Goal: Information Seeking & Learning: Learn about a topic

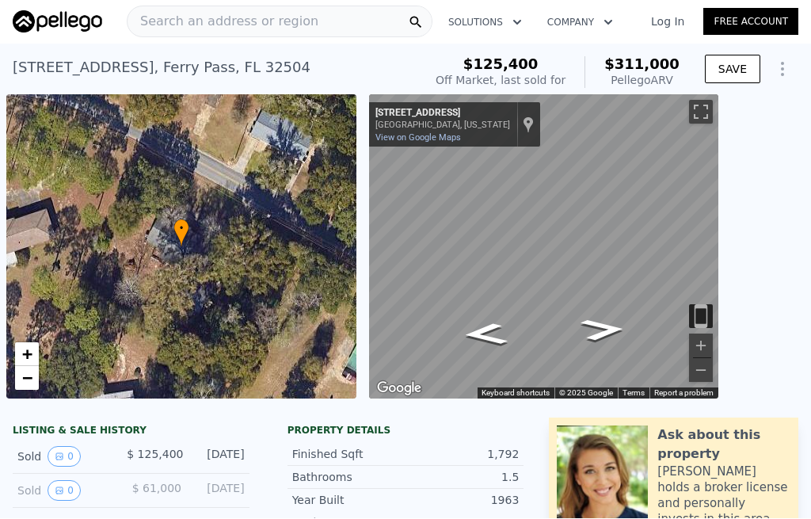
click at [169, 20] on span "Search an address or region" at bounding box center [222, 22] width 191 height 19
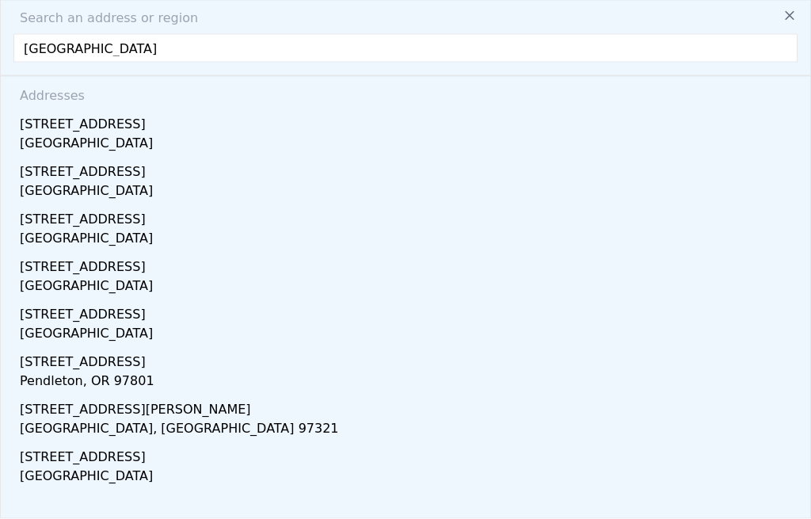
type input "[STREET_ADDRESS]"
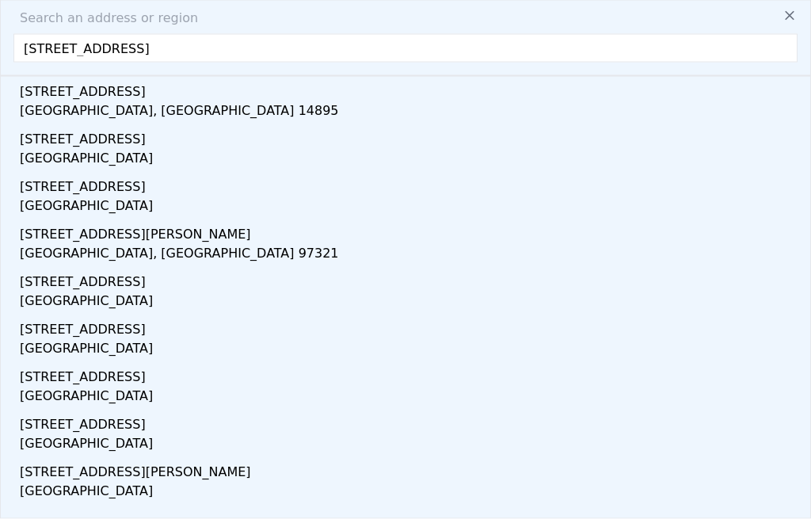
scroll to position [32, 0]
click at [43, 187] on div "[STREET_ADDRESS]" at bounding box center [408, 184] width 777 height 25
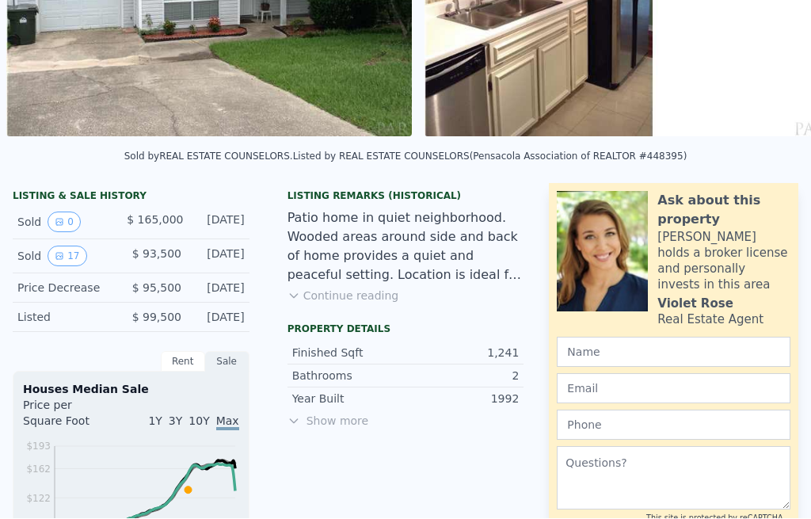
scroll to position [259, 0]
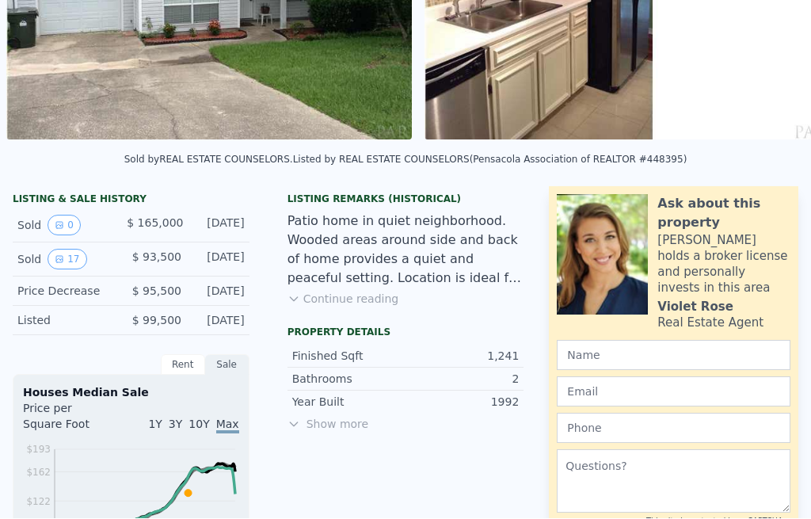
click at [68, 257] on button "17" at bounding box center [66, 259] width 39 height 21
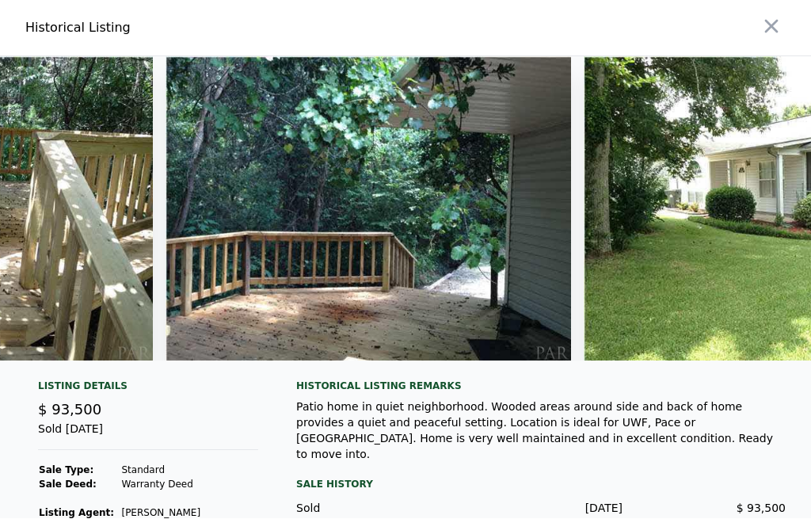
scroll to position [0, 0]
click at [774, 30] on icon "button" at bounding box center [771, 27] width 13 height 13
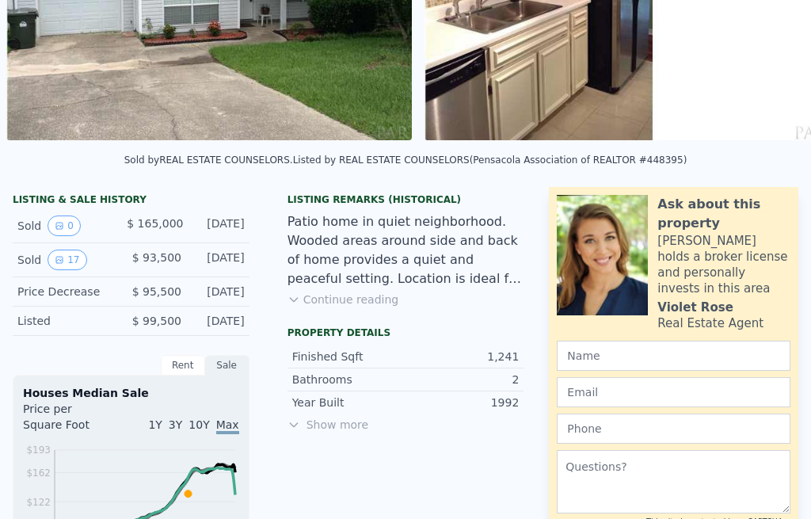
click at [74, 231] on button "0" at bounding box center [63, 225] width 33 height 21
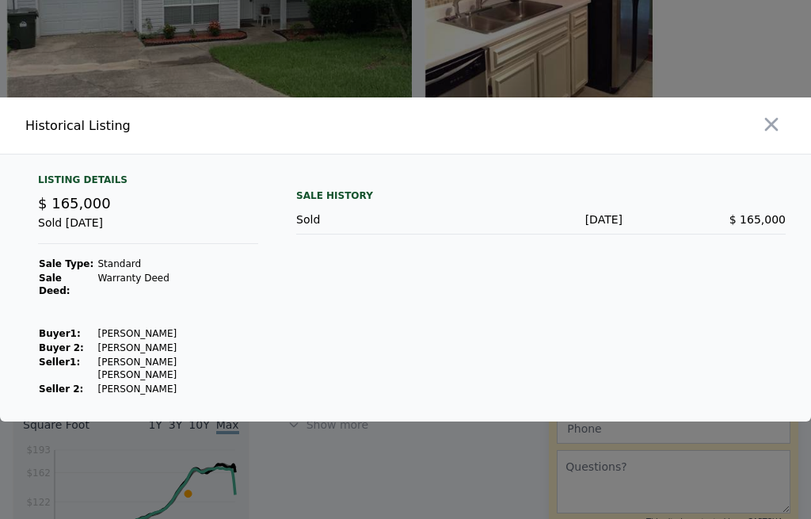
click at [774, 135] on icon "button" at bounding box center [771, 124] width 22 height 22
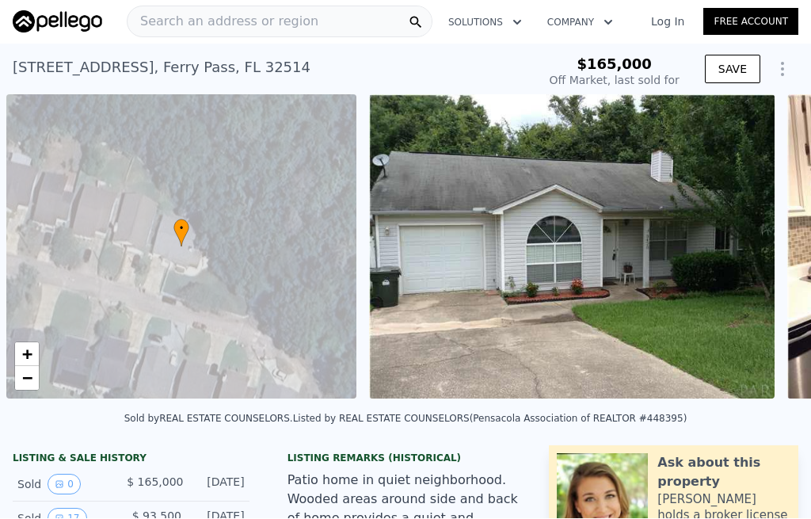
scroll to position [0, 6]
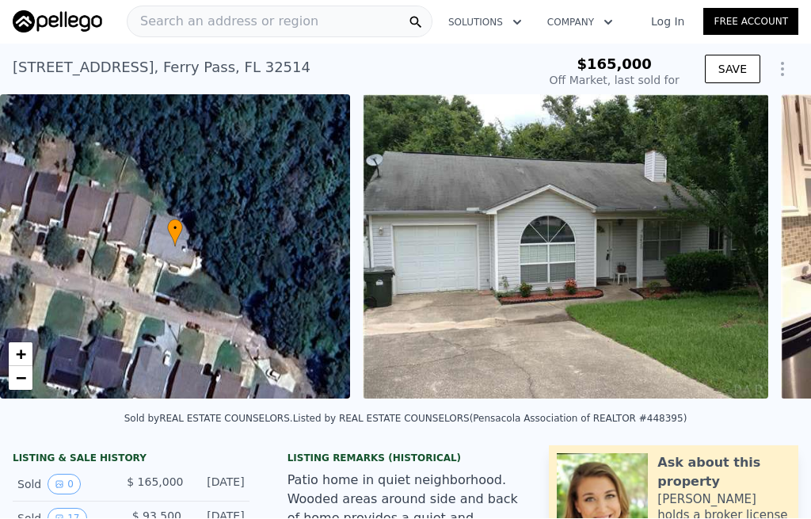
click at [175, 25] on span "Search an address or region" at bounding box center [222, 22] width 191 height 19
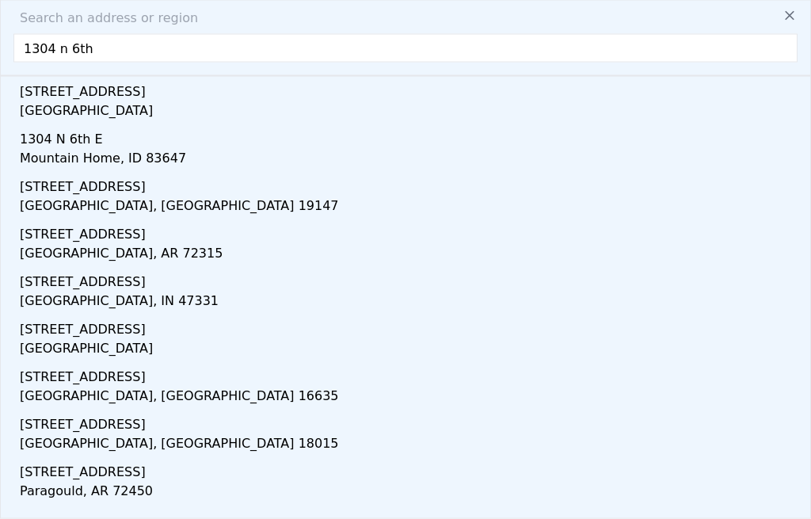
scroll to position [32, 0]
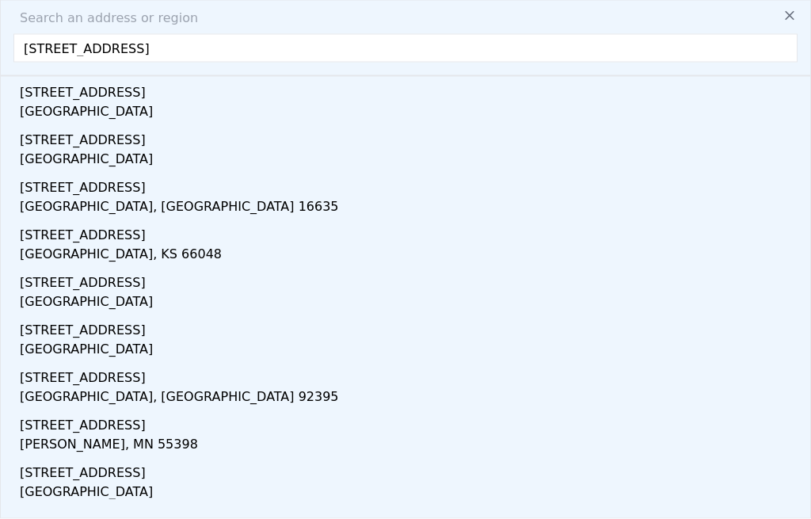
type input "[STREET_ADDRESS]"
click at [49, 91] on div "[STREET_ADDRESS]" at bounding box center [408, 89] width 777 height 25
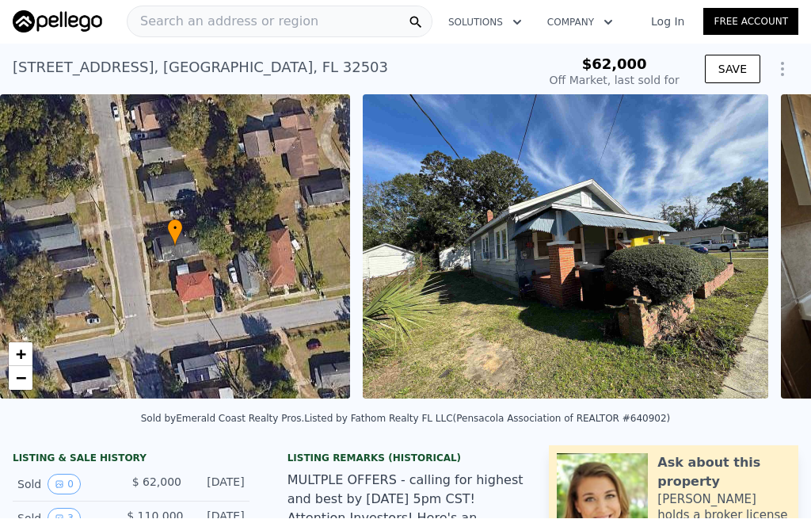
type input "-$ 117,559"
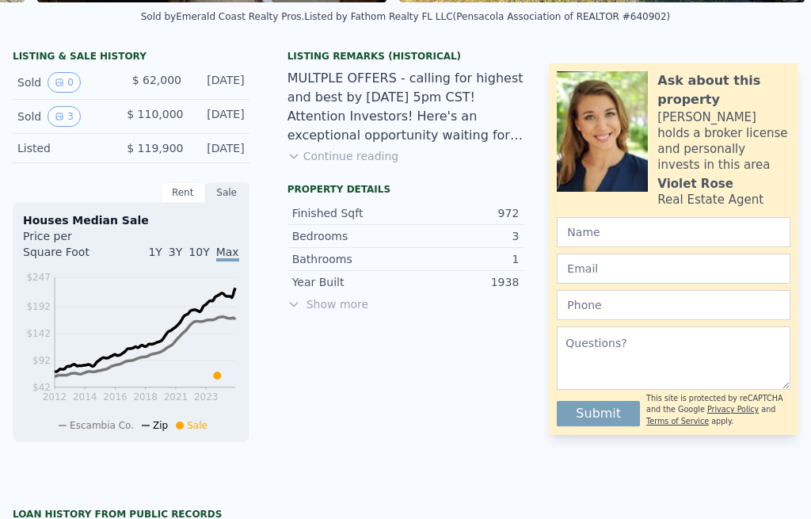
scroll to position [398, 0]
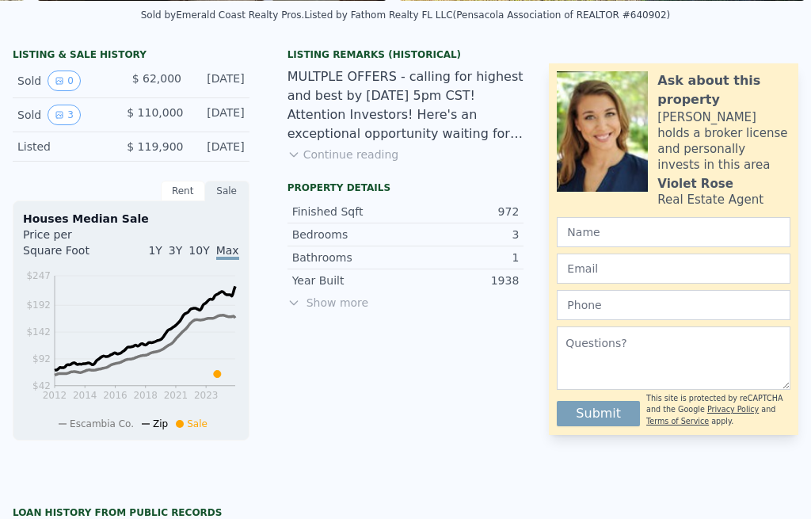
click at [66, 118] on button "3" at bounding box center [63, 114] width 33 height 21
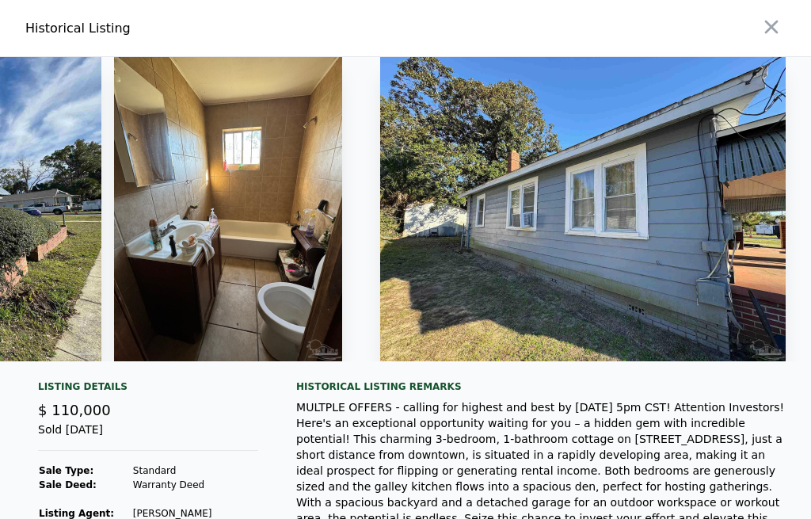
scroll to position [0, 317]
